Goal: Task Accomplishment & Management: Manage account settings

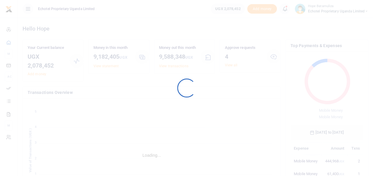
scroll to position [5, 5]
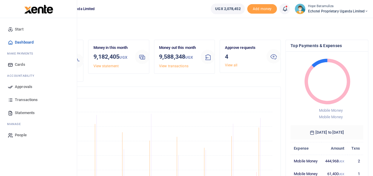
click at [27, 86] on span "Approvals" at bounding box center [24, 87] width 18 height 6
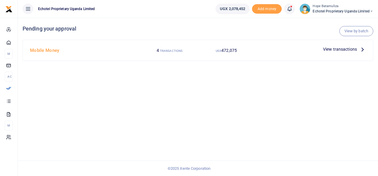
click at [361, 48] on icon at bounding box center [362, 49] width 7 height 7
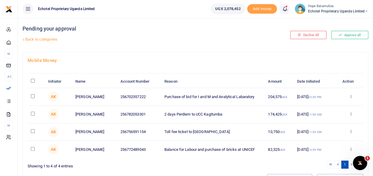
drag, startPoint x: 34, startPoint y: 149, endPoint x: 33, endPoint y: 144, distance: 5.2
click at [33, 148] on input "checkbox" at bounding box center [33, 149] width 4 height 4
checkbox input "true"
click at [33, 130] on input "checkbox" at bounding box center [33, 132] width 4 height 4
checkbox input "true"
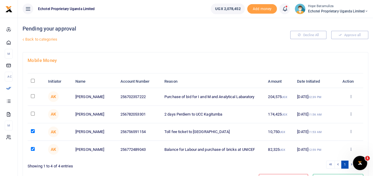
click at [35, 113] on td at bounding box center [36, 115] width 17 height 18
click at [34, 112] on input "checkbox" at bounding box center [33, 114] width 4 height 4
checkbox input "true"
click at [32, 94] on input "checkbox" at bounding box center [33, 96] width 4 height 4
checkbox input "true"
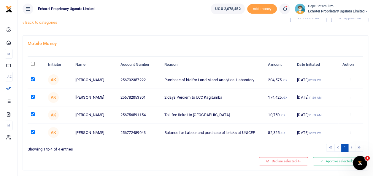
scroll to position [30, 0]
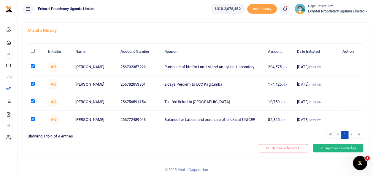
click at [333, 147] on button "Approve selected (4)" at bounding box center [338, 148] width 51 height 8
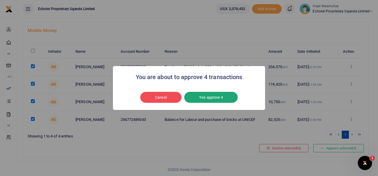
click at [220, 98] on button "Yes approve 4" at bounding box center [210, 97] width 53 height 11
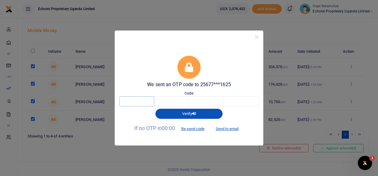
click at [140, 104] on input "text" at bounding box center [136, 102] width 35 height 10
type input "9"
type input "3"
type input "6"
type input "2"
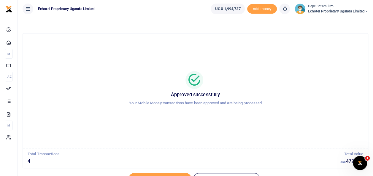
click at [322, 118] on div "Approved successfully Your Mobile Money transactions have been approved and are…" at bounding box center [195, 91] width 331 height 106
click at [366, 12] on icon at bounding box center [367, 11] width 4 height 4
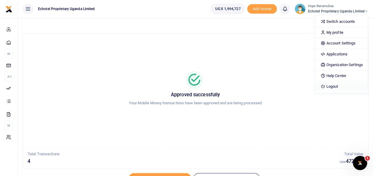
click at [338, 87] on link "Logout" at bounding box center [342, 87] width 52 height 8
